Goal: Find specific page/section: Find specific page/section

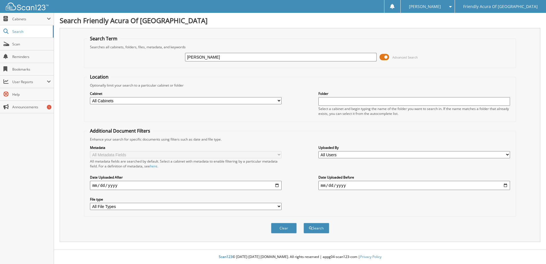
type input "[PERSON_NAME]"
click at [159, 99] on select "All Cabinets CAR DEALS DEAD DEALS PARTS SERVICE RO WHOLE SALES Needs Filing" at bounding box center [186, 100] width 192 height 7
click at [90, 97] on select "All Cabinets CAR DEALS DEAD DEALS PARTS SERVICE RO WHOLE SALES Needs Filing" at bounding box center [186, 100] width 192 height 7
click at [152, 102] on select "All Cabinets CAR DEALS DEAD DEALS PARTS SERVICE RO WHOLE SALES Needs Filing" at bounding box center [186, 100] width 192 height 7
select select "29662"
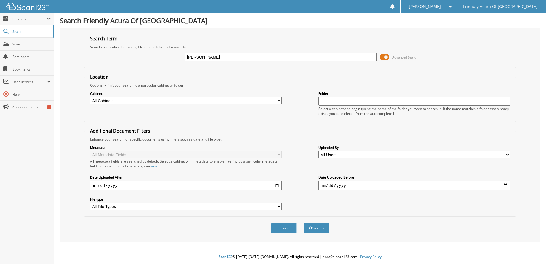
click at [90, 97] on select "All Cabinets CAR DEALS DEAD DEALS PARTS SERVICE RO WHOLE SALES Needs Filing" at bounding box center [186, 100] width 192 height 7
click at [317, 227] on button "Search" at bounding box center [316, 228] width 26 height 11
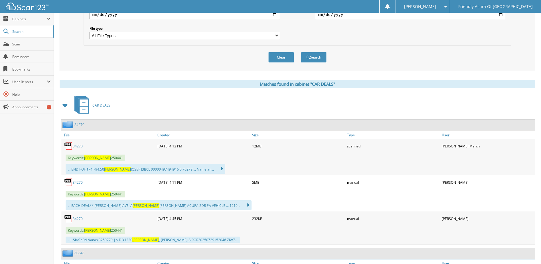
scroll to position [171, 0]
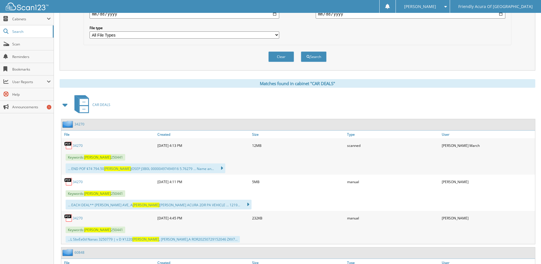
click at [77, 146] on link "34270" at bounding box center [78, 145] width 10 height 5
click at [79, 184] on link "34270" at bounding box center [78, 181] width 10 height 5
